Goal: Navigation & Orientation: Find specific page/section

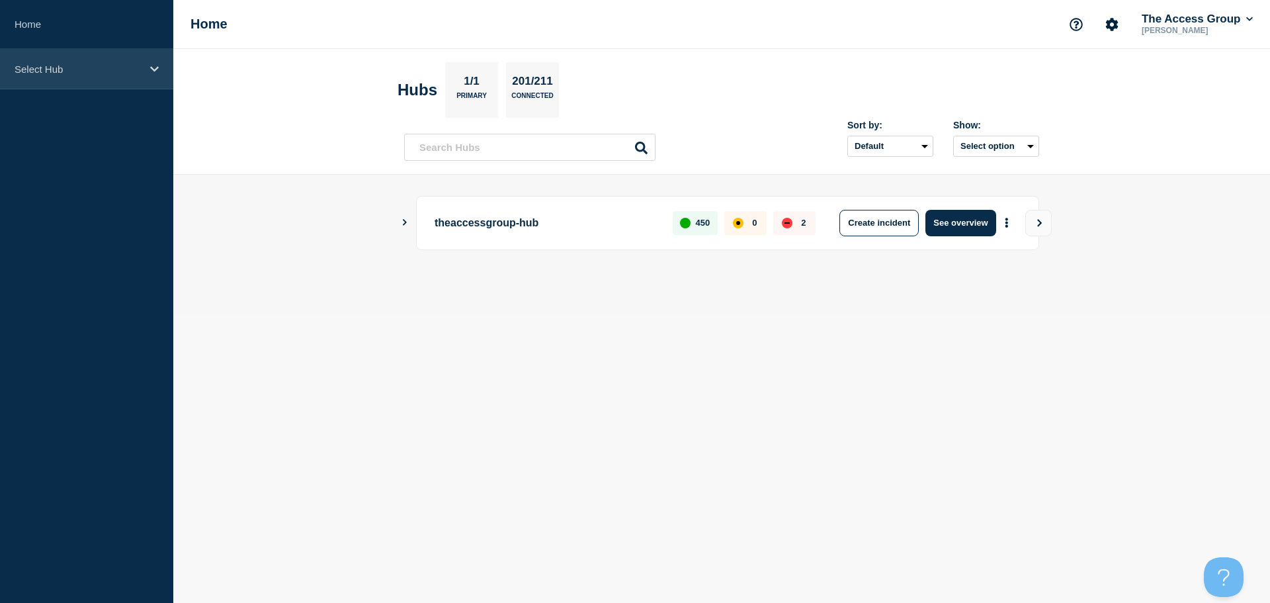
click at [148, 80] on div "Select Hub" at bounding box center [86, 69] width 173 height 40
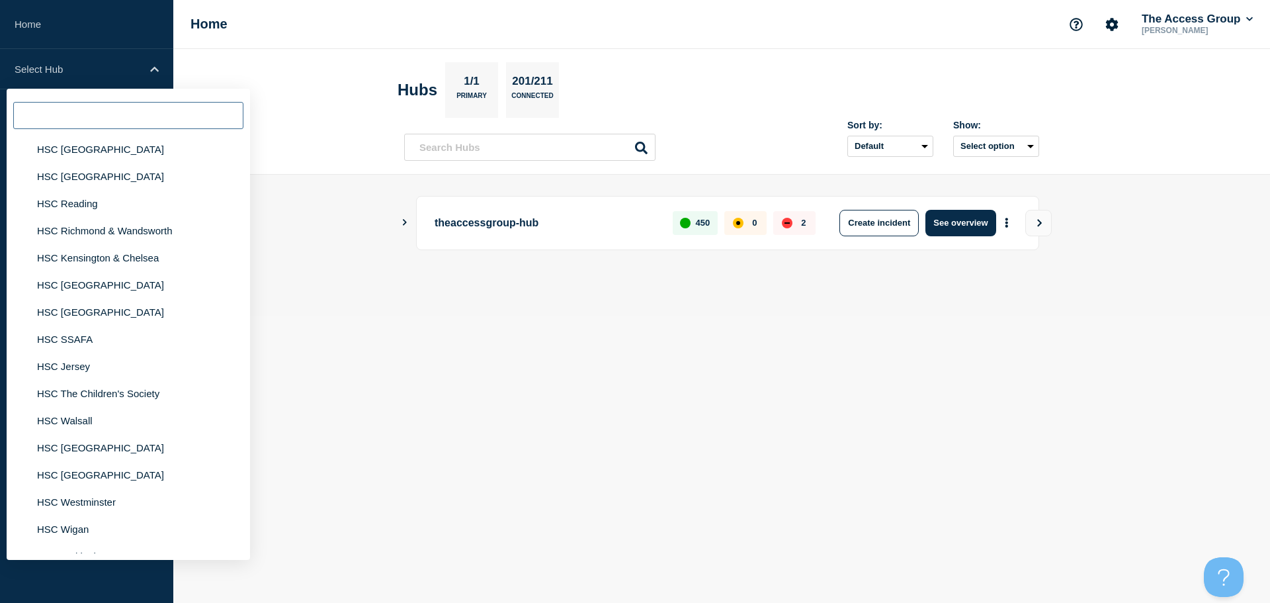
scroll to position [860, 0]
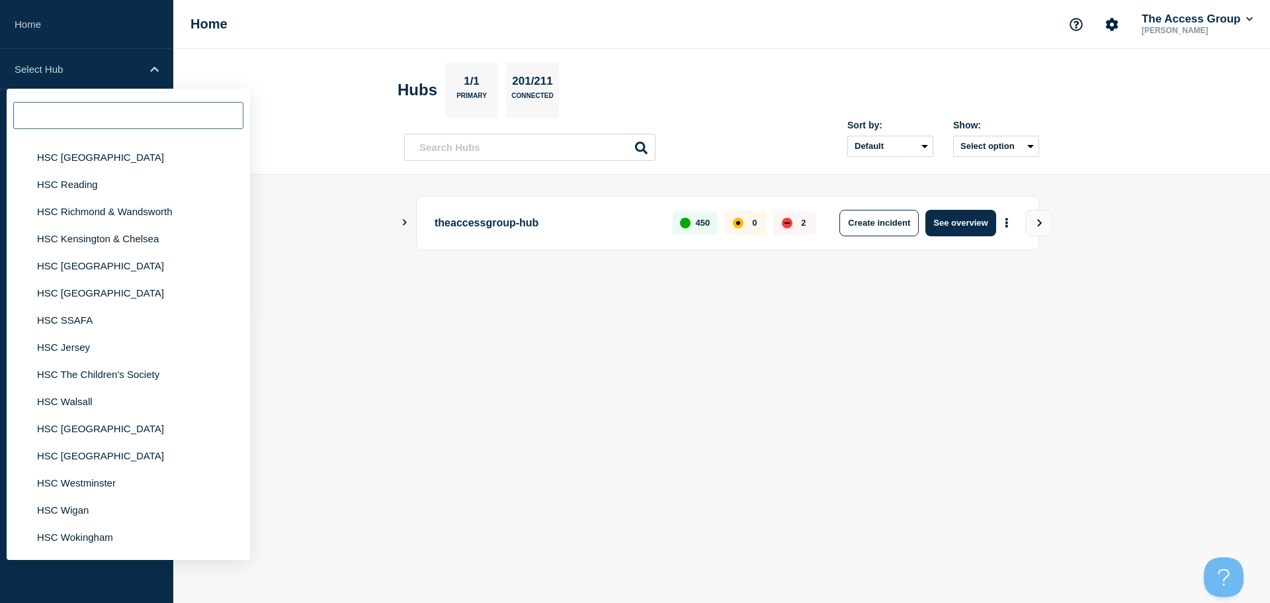
click at [111, 106] on input "text" at bounding box center [128, 115] width 230 height 27
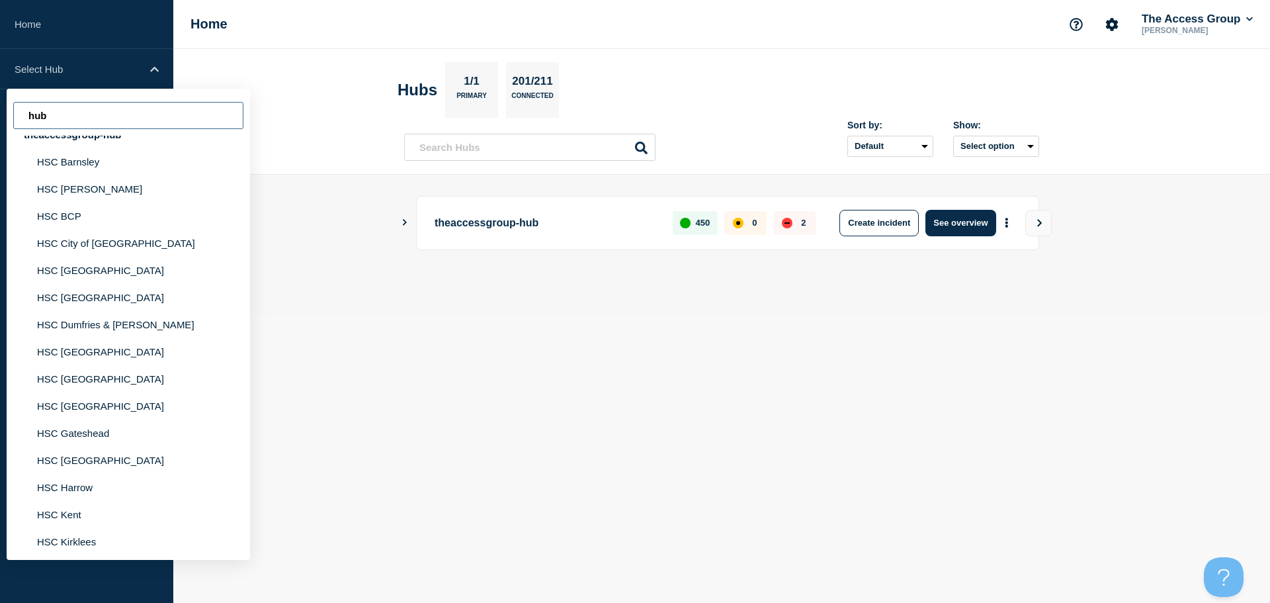
scroll to position [0, 0]
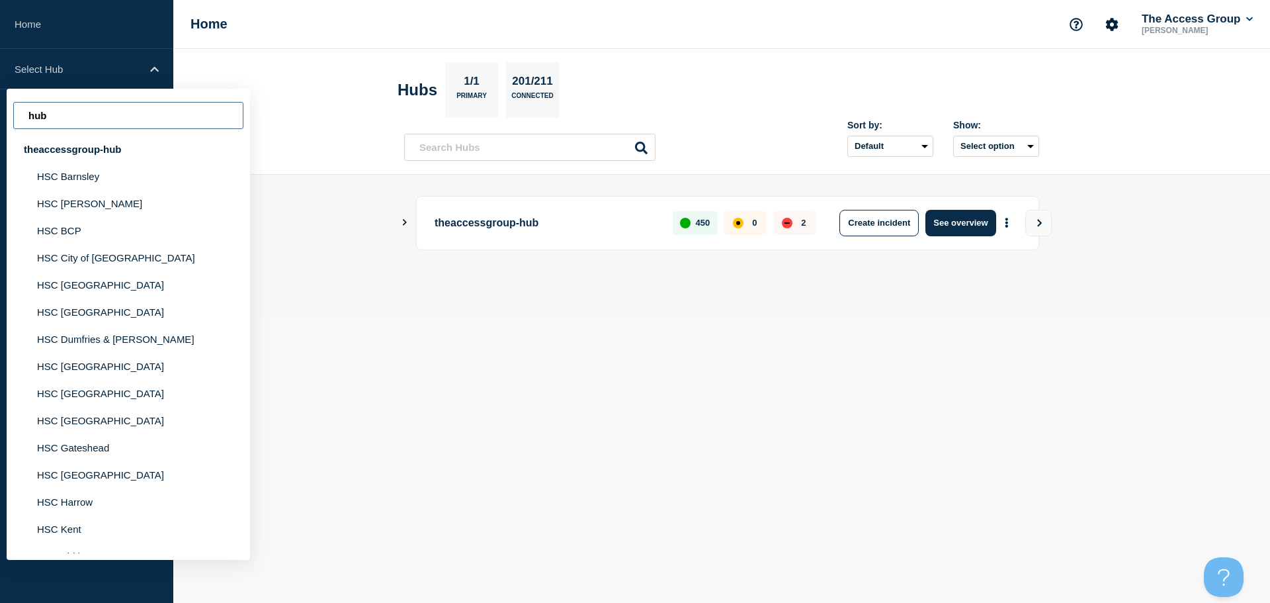
type input "hub"
click at [69, 91] on div "hub theaccessgroup-hub HSC Barnsley HSC [PERSON_NAME][GEOGRAPHIC_DATA] [GEOGRAP…" at bounding box center [128, 324] width 243 height 471
click at [48, 120] on input "hub" at bounding box center [128, 115] width 230 height 27
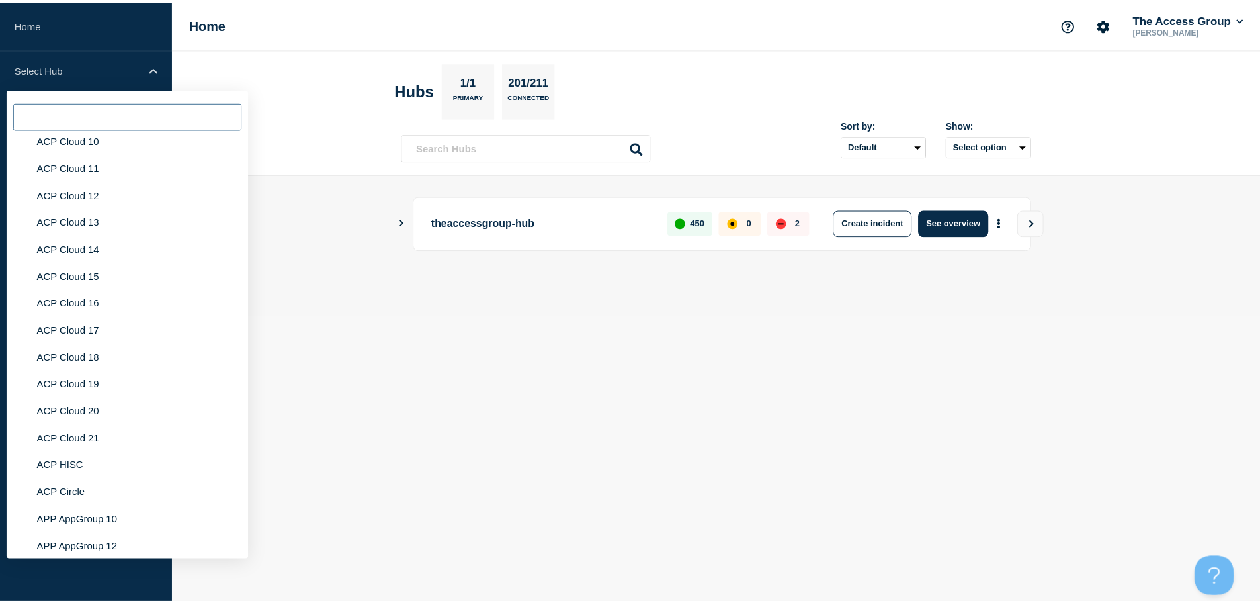
scroll to position [3771, 0]
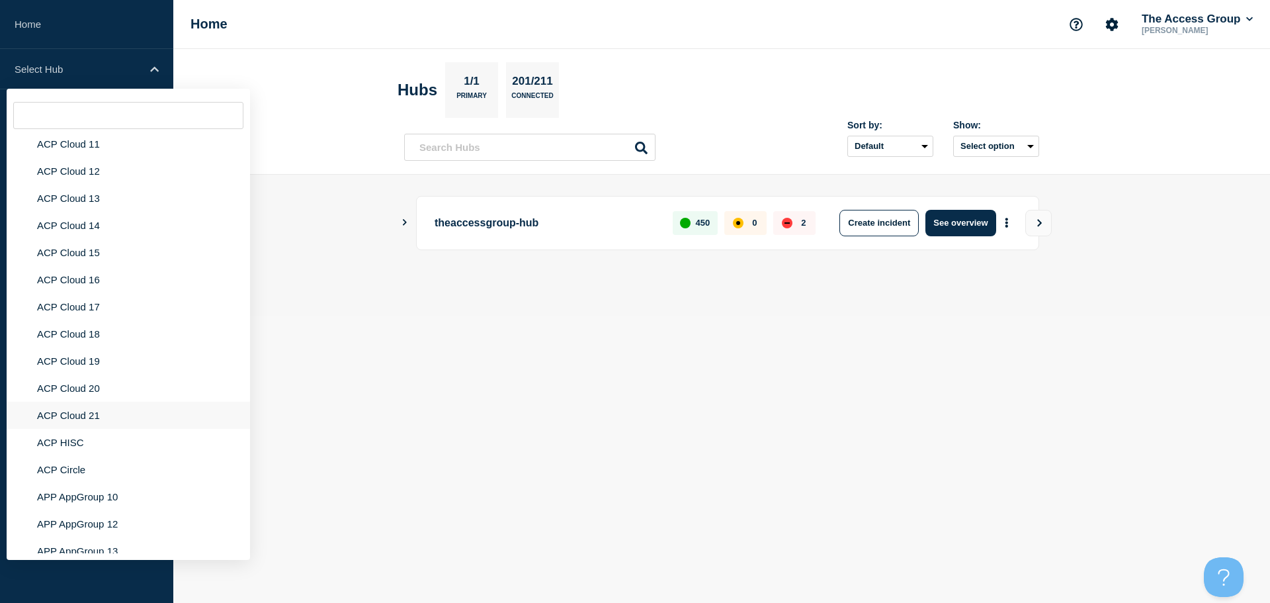
click at [90, 429] on li "ACP Cloud 21" at bounding box center [128, 442] width 243 height 27
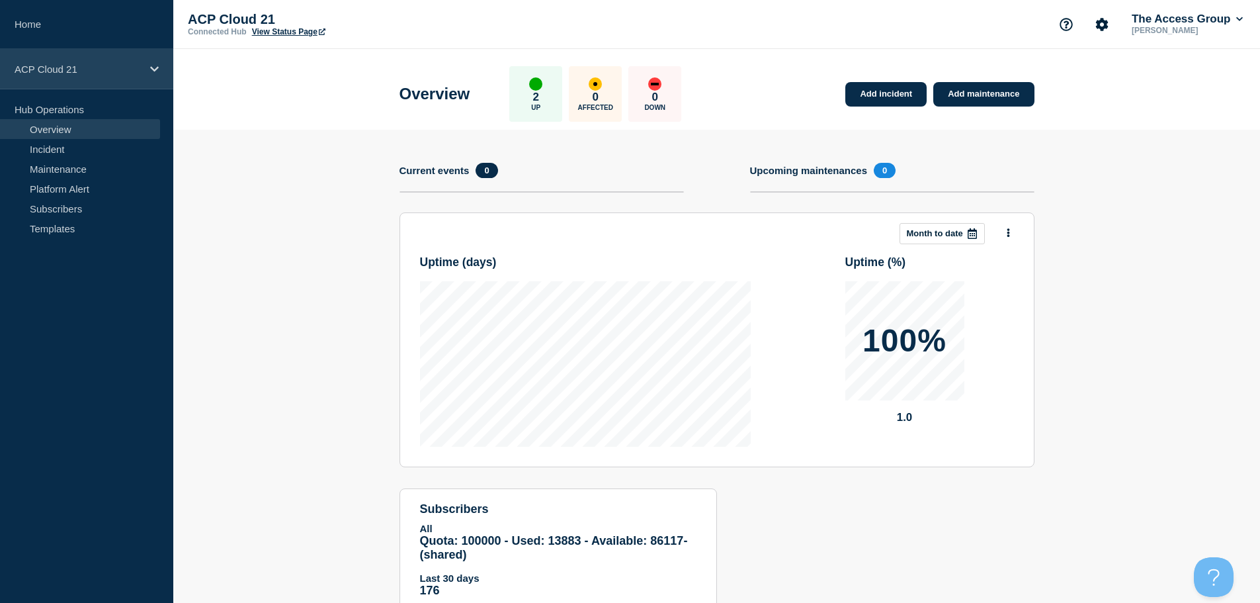
click at [58, 62] on div "ACP Cloud 21" at bounding box center [86, 69] width 173 height 40
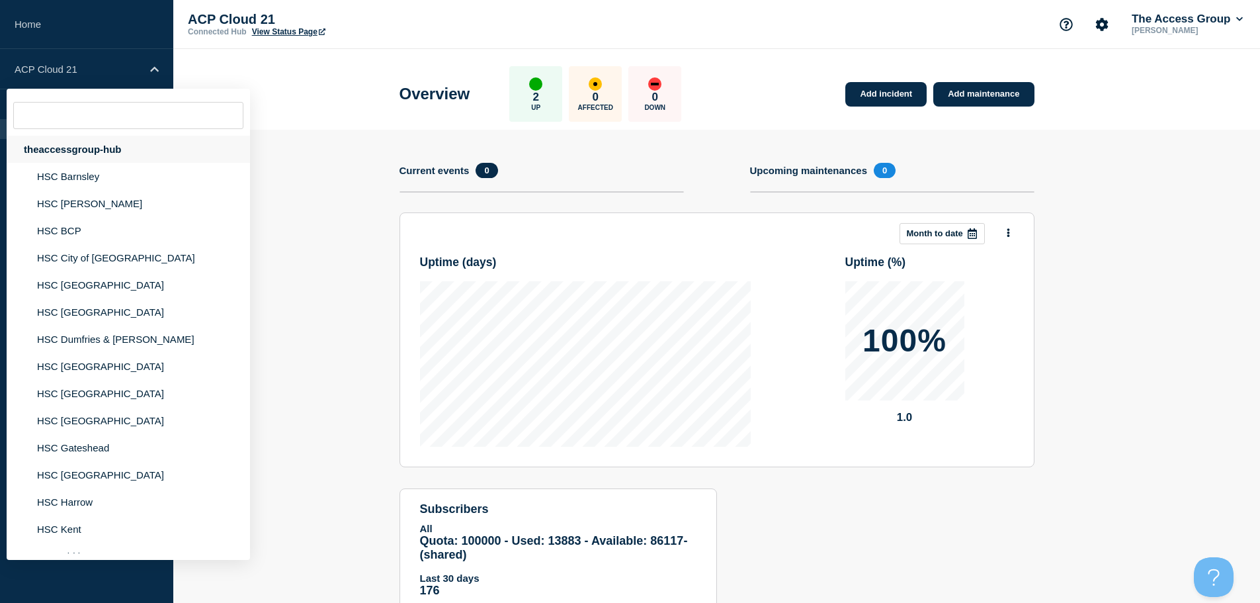
click at [84, 150] on div "theaccessgroup-hub" at bounding box center [128, 149] width 243 height 27
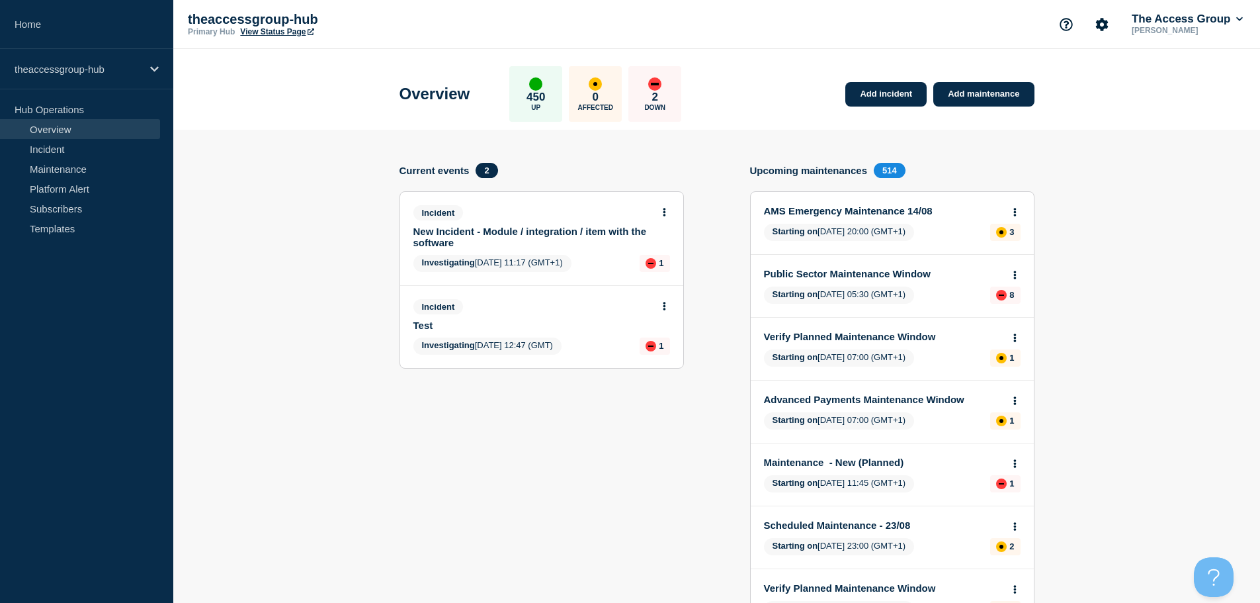
click at [280, 35] on link "View Status Page" at bounding box center [276, 31] width 73 height 9
click at [248, 32] on link "View Status Page" at bounding box center [276, 31] width 73 height 9
